Goal: Find specific page/section: Find specific page/section

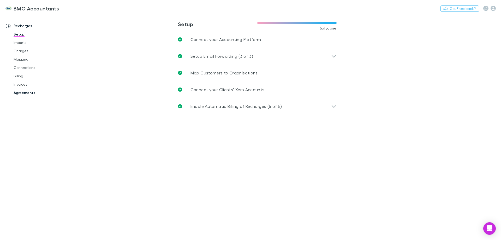
click at [27, 91] on link "Agreements" at bounding box center [39, 92] width 62 height 8
